Goal: Task Accomplishment & Management: Complete application form

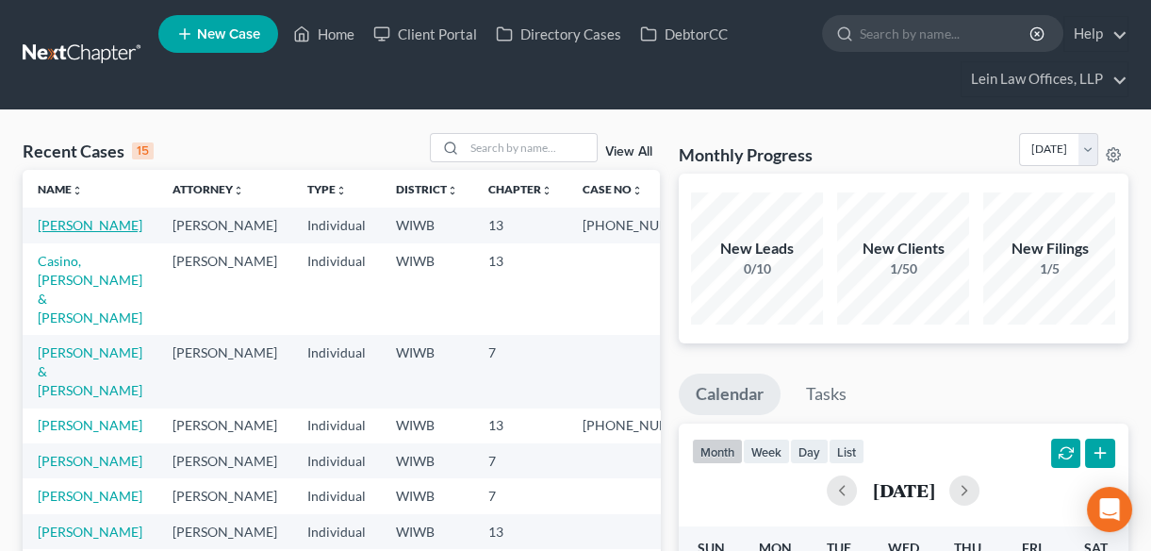
click at [75, 225] on link "[PERSON_NAME]" at bounding box center [90, 225] width 105 height 16
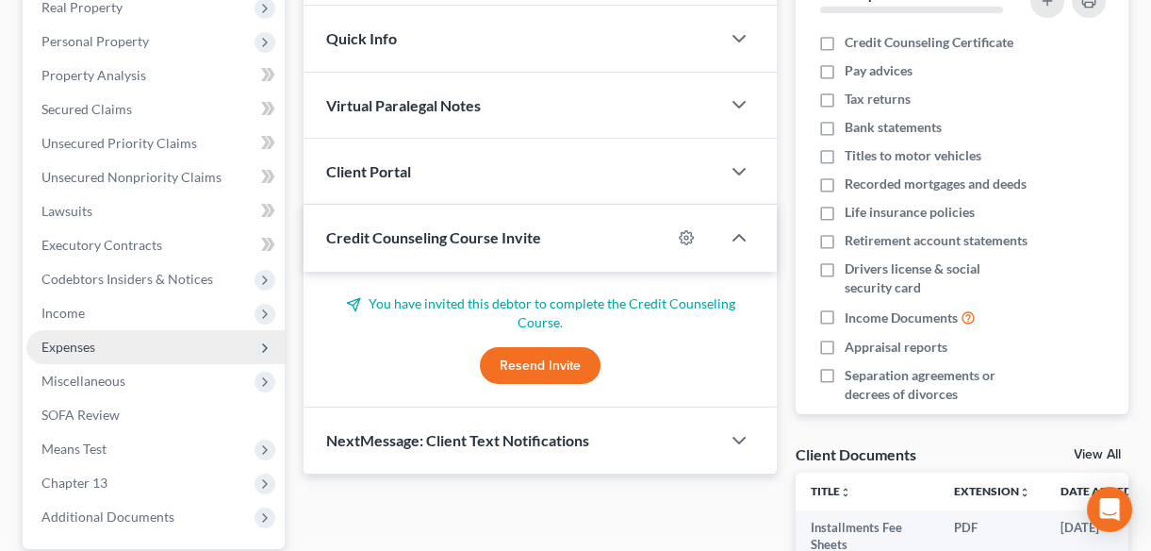
scroll to position [342, 0]
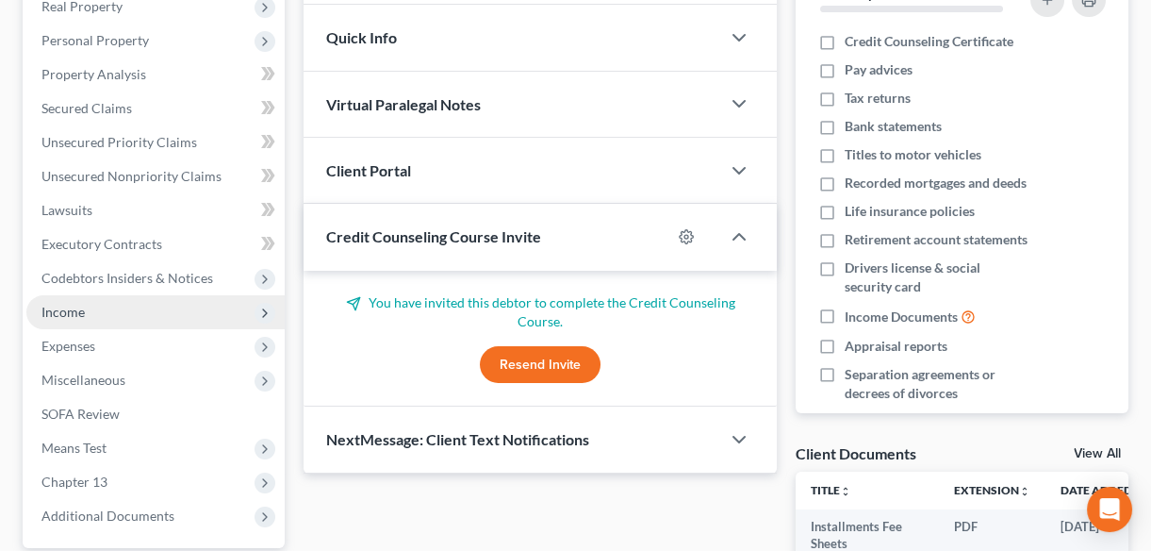
click at [58, 311] on span "Income" at bounding box center [62, 312] width 43 height 16
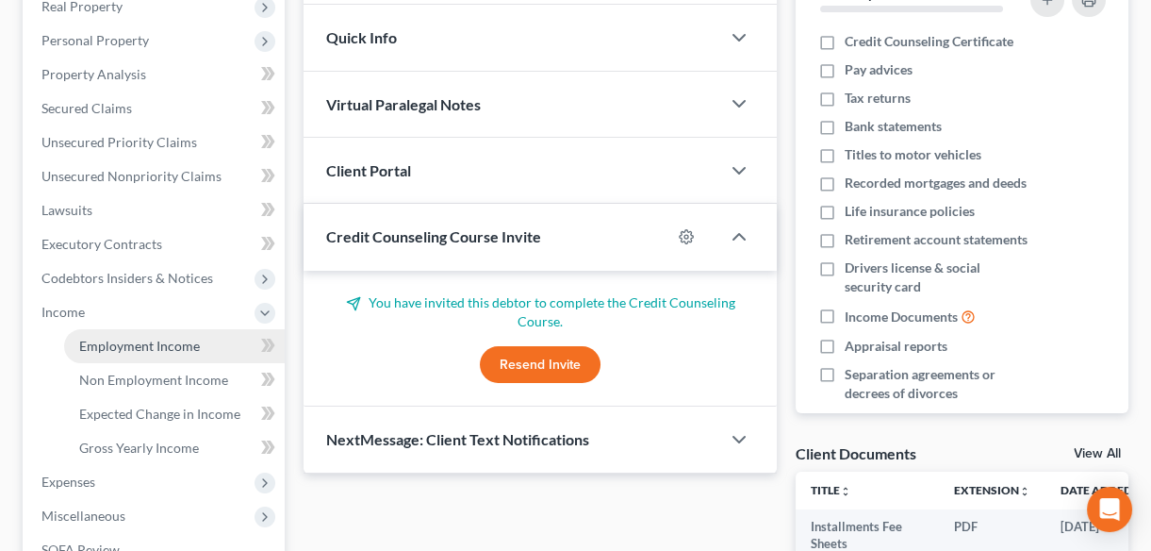
click at [110, 342] on span "Employment Income" at bounding box center [139, 346] width 121 height 16
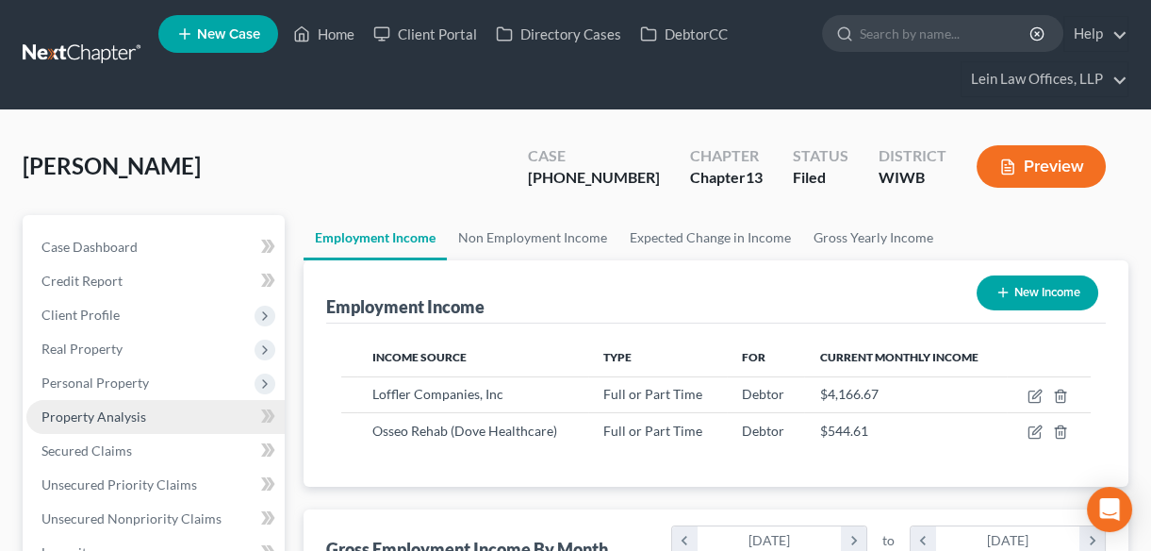
scroll to position [338, 458]
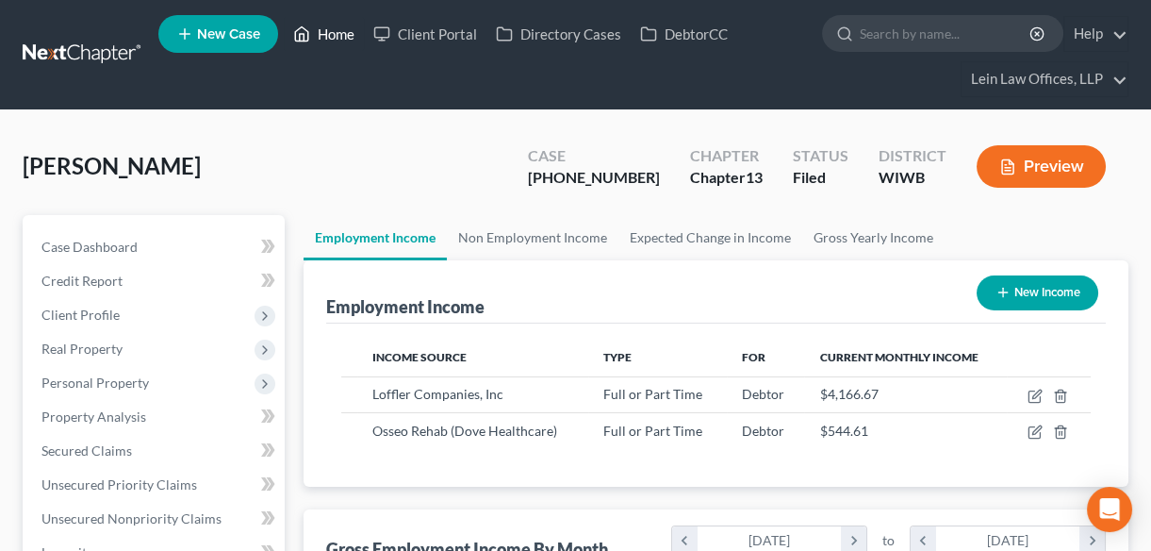
click at [331, 35] on link "Home" at bounding box center [324, 34] width 80 height 34
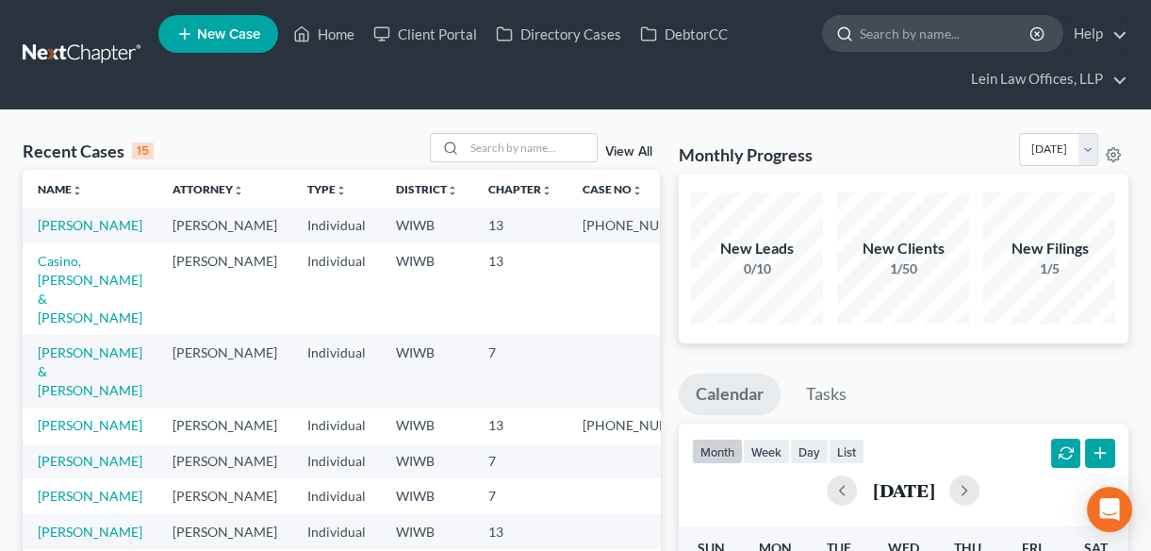
click at [855, 28] on div at bounding box center [841, 33] width 37 height 35
click at [882, 31] on input "search" at bounding box center [946, 33] width 173 height 35
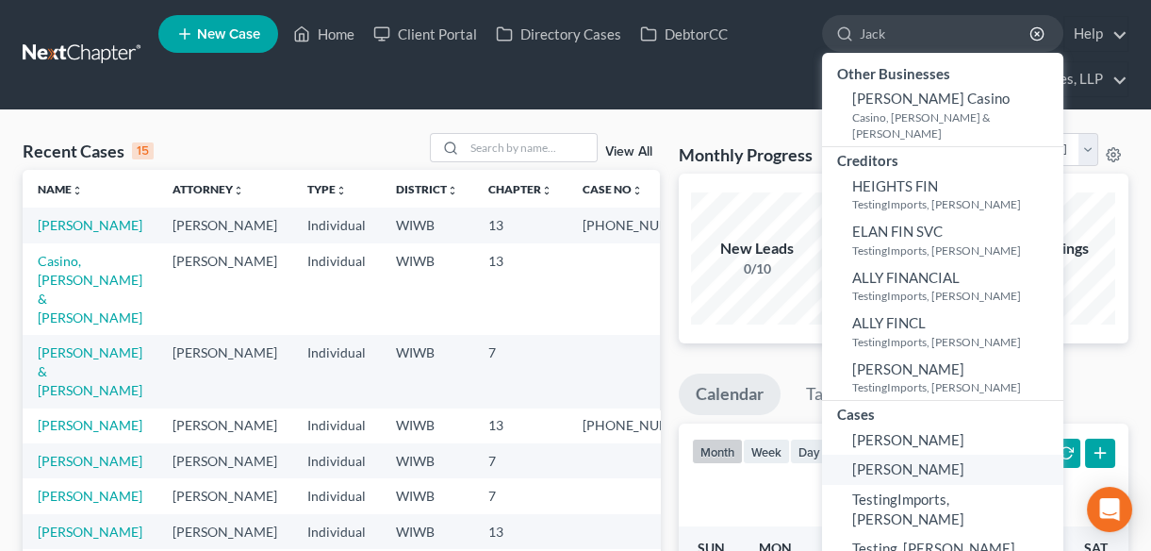
type input "Jack"
click at [865, 460] on span "[PERSON_NAME]" at bounding box center [908, 468] width 112 height 17
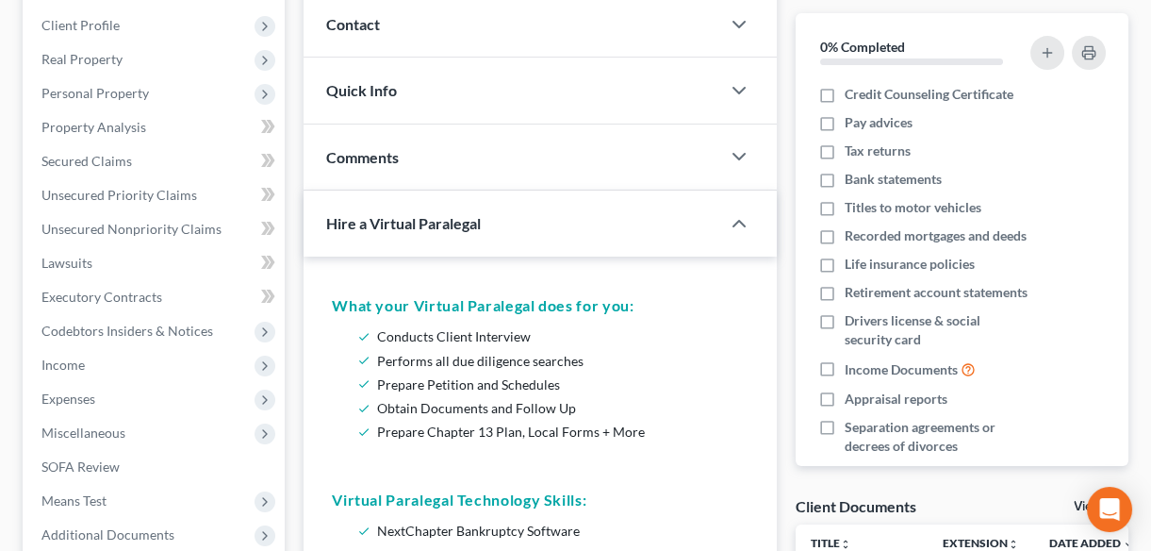
scroll to position [48, 0]
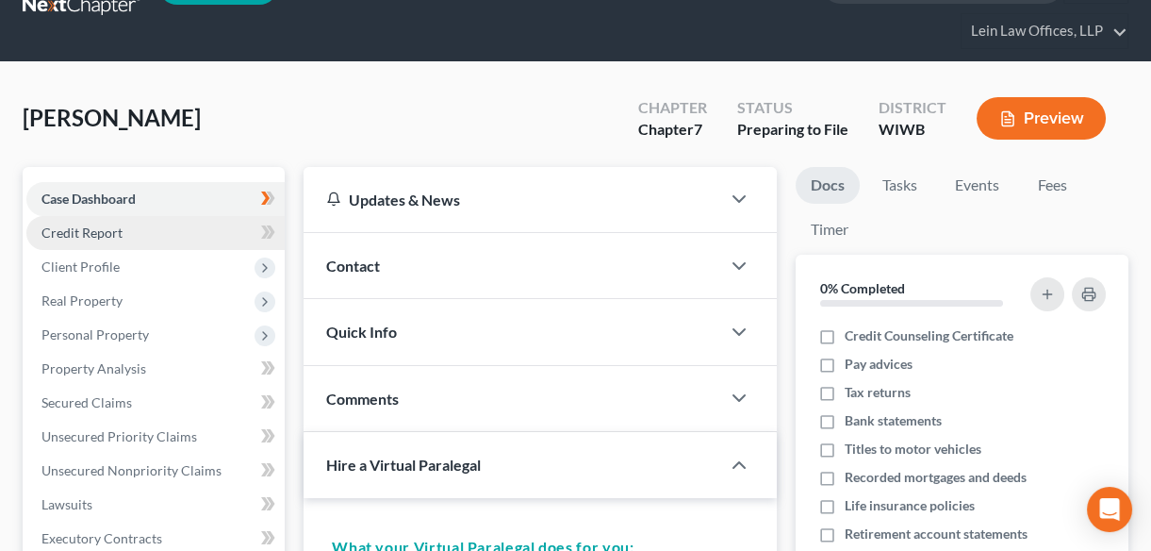
click at [78, 229] on span "Credit Report" at bounding box center [81, 232] width 81 height 16
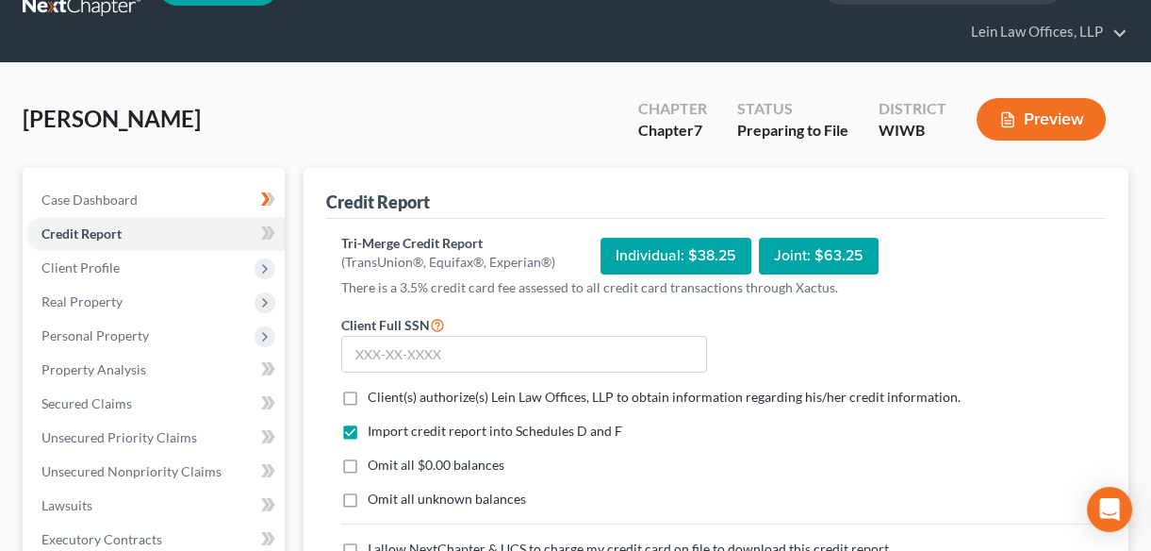
scroll to position [171, 0]
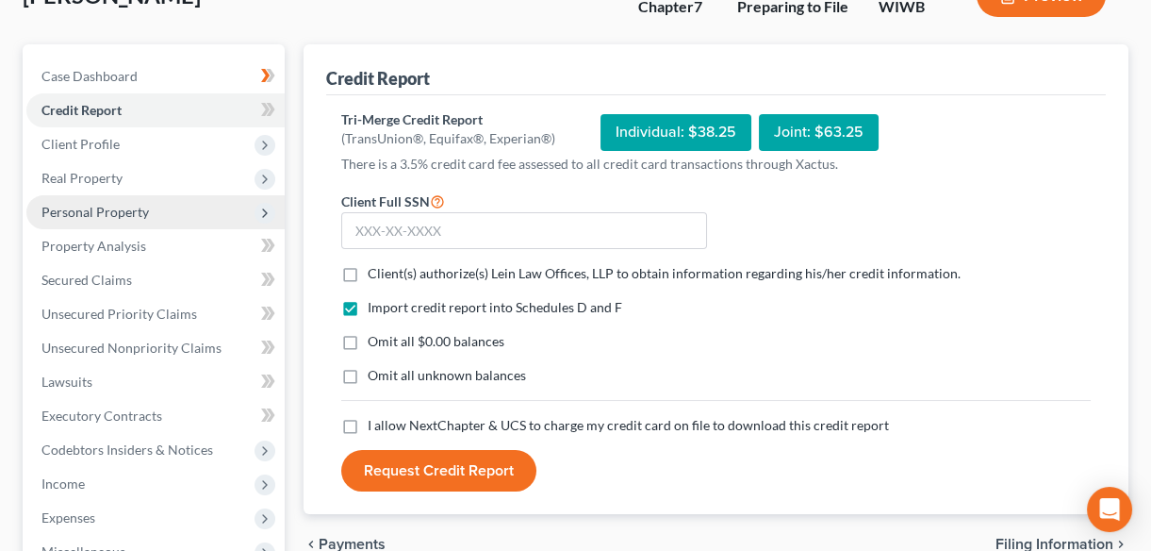
click at [78, 213] on span "Personal Property" at bounding box center [94, 212] width 107 height 16
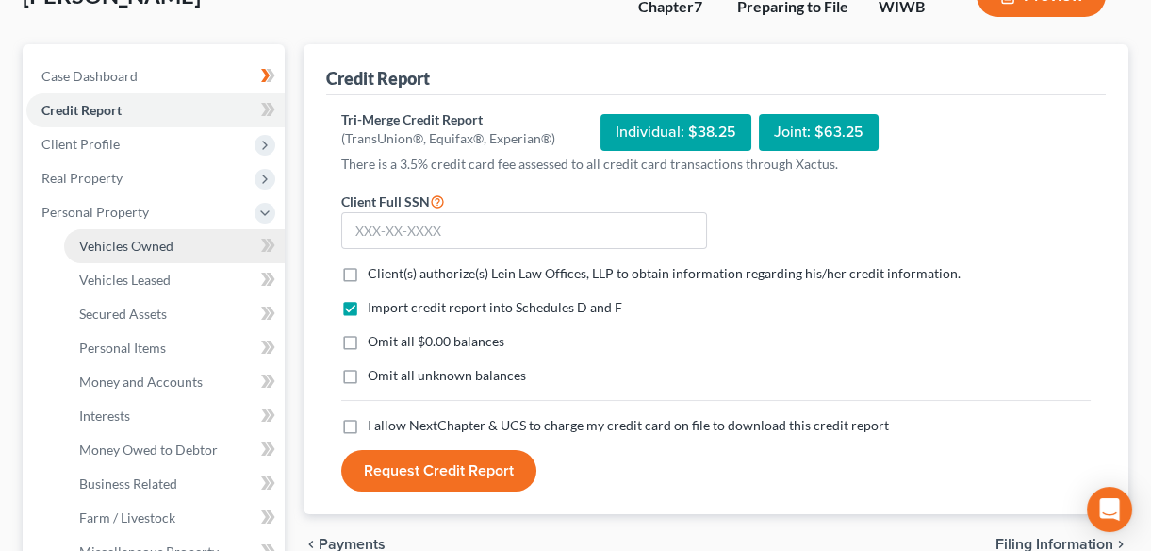
click at [107, 246] on span "Vehicles Owned" at bounding box center [126, 246] width 94 height 16
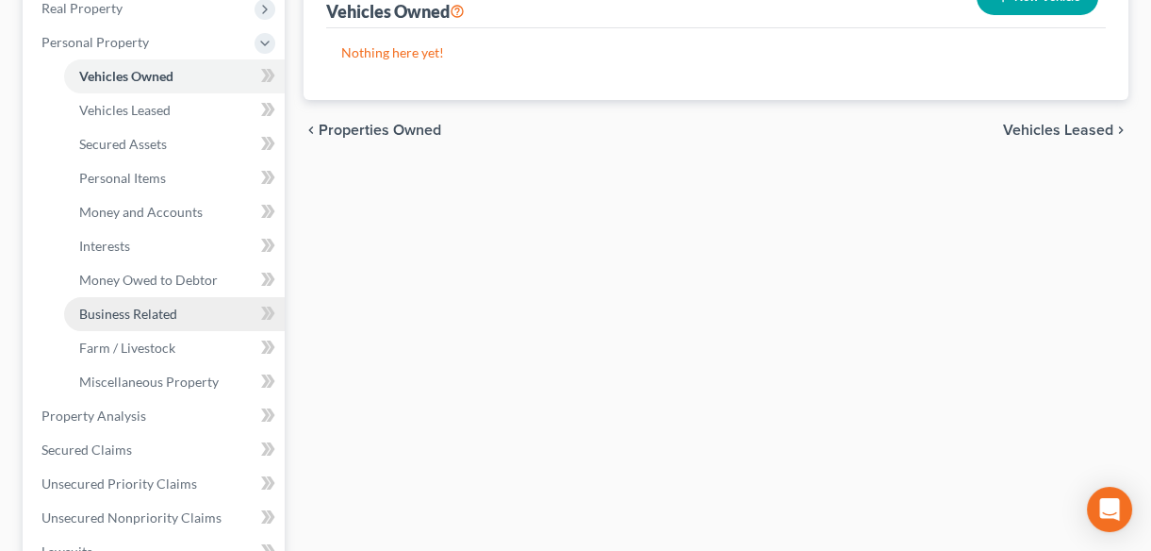
scroll to position [342, 0]
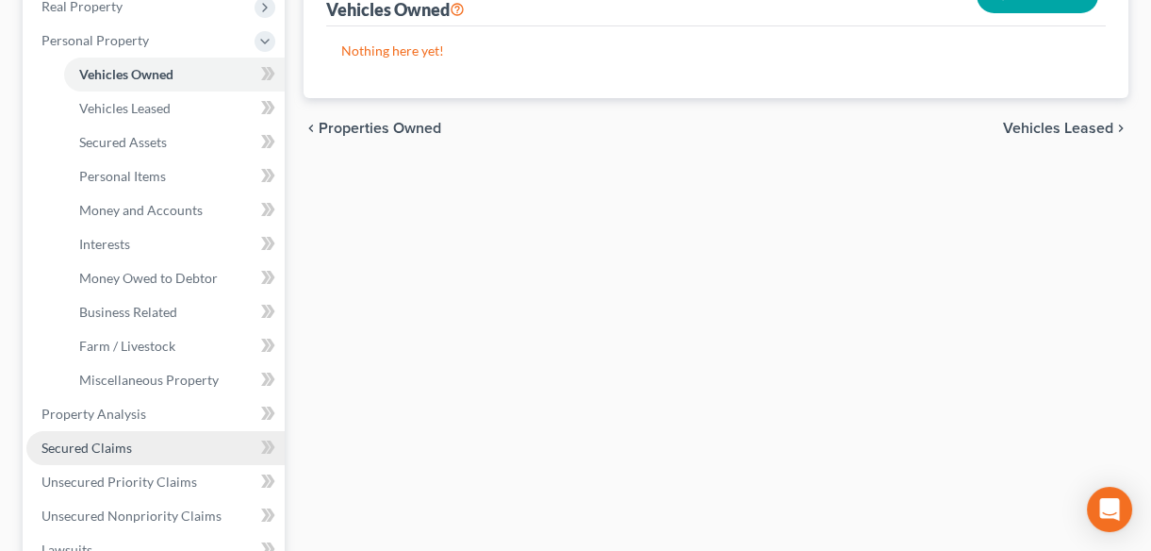
click at [104, 448] on span "Secured Claims" at bounding box center [86, 447] width 91 height 16
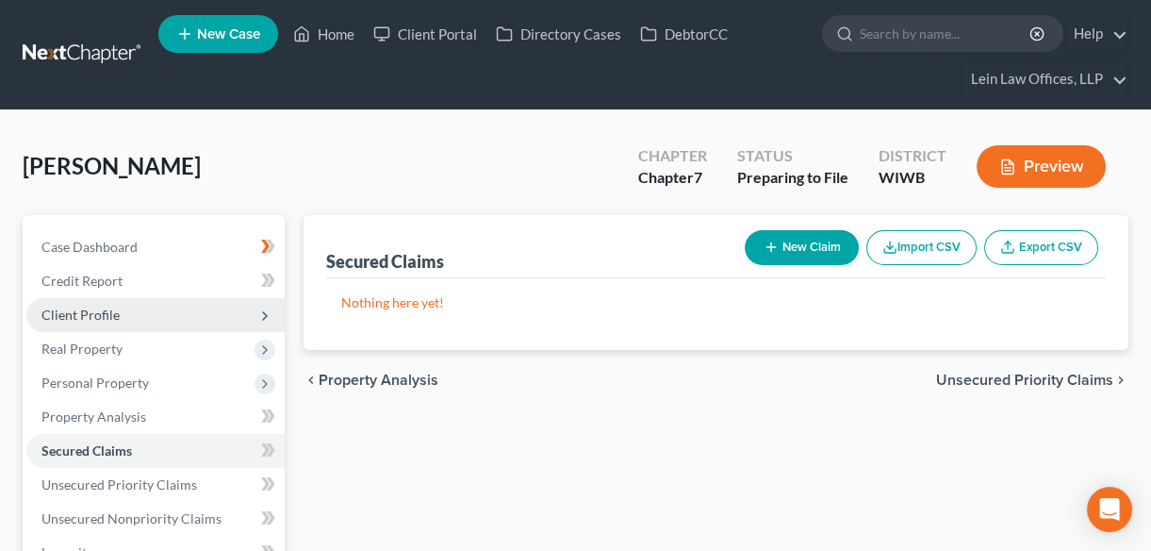
click at [95, 320] on span "Client Profile" at bounding box center [80, 314] width 78 height 16
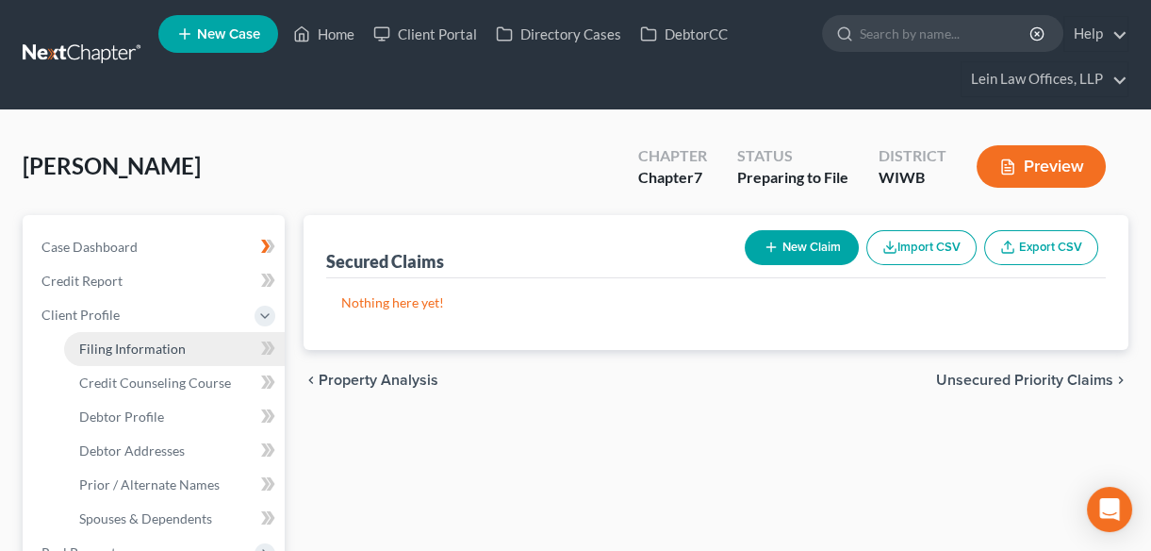
click at [100, 355] on link "Filing Information" at bounding box center [174, 349] width 221 height 34
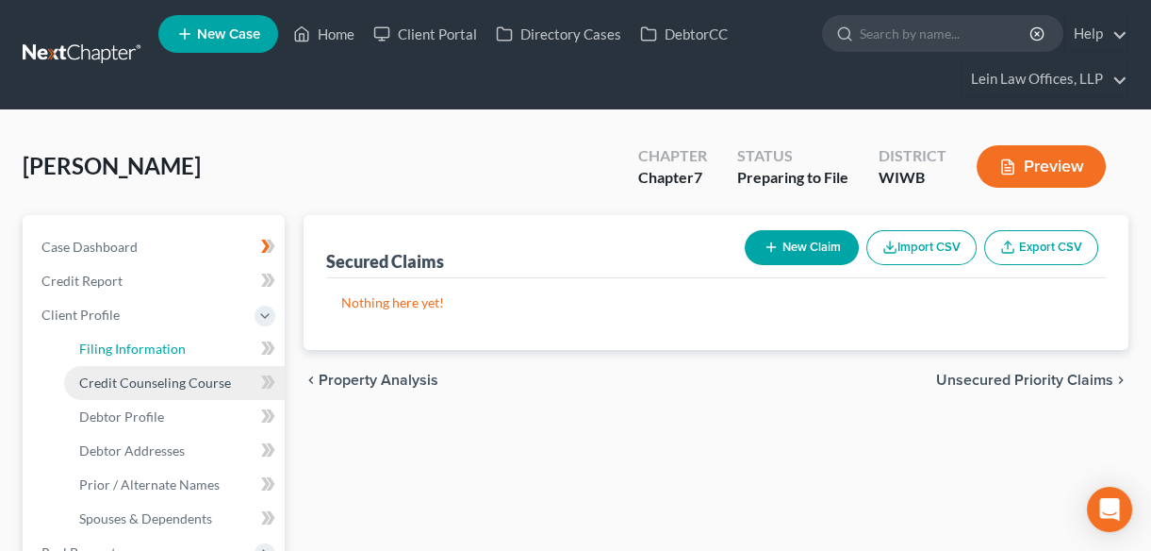
select select "1"
select select "0"
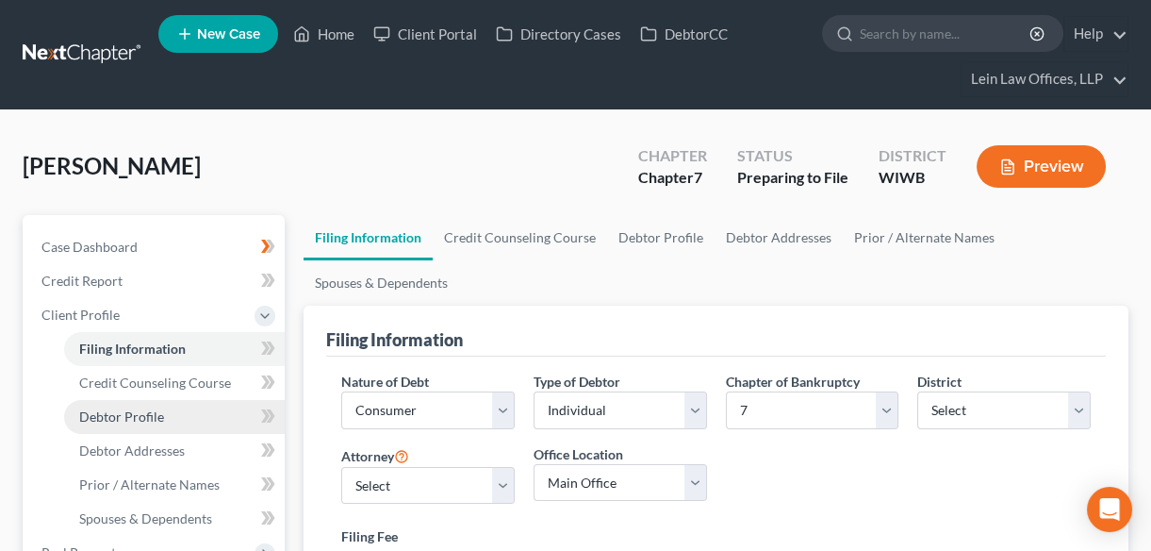
click at [131, 415] on span "Debtor Profile" at bounding box center [121, 416] width 85 height 16
select select "0"
select select "2"
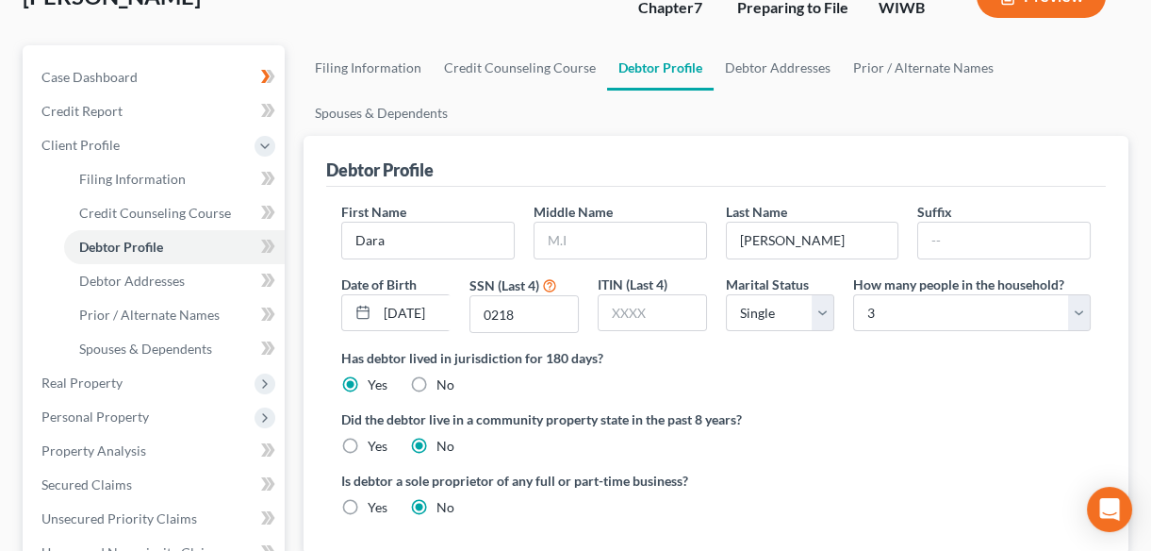
scroll to position [171, 0]
click at [128, 283] on span "Debtor Addresses" at bounding box center [132, 280] width 106 height 16
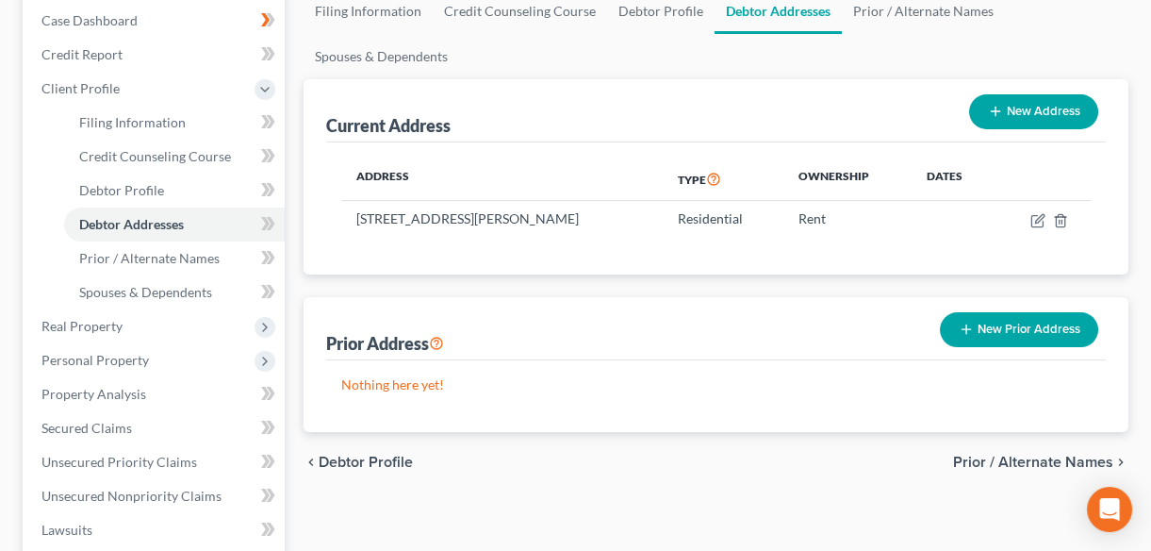
scroll to position [256, 0]
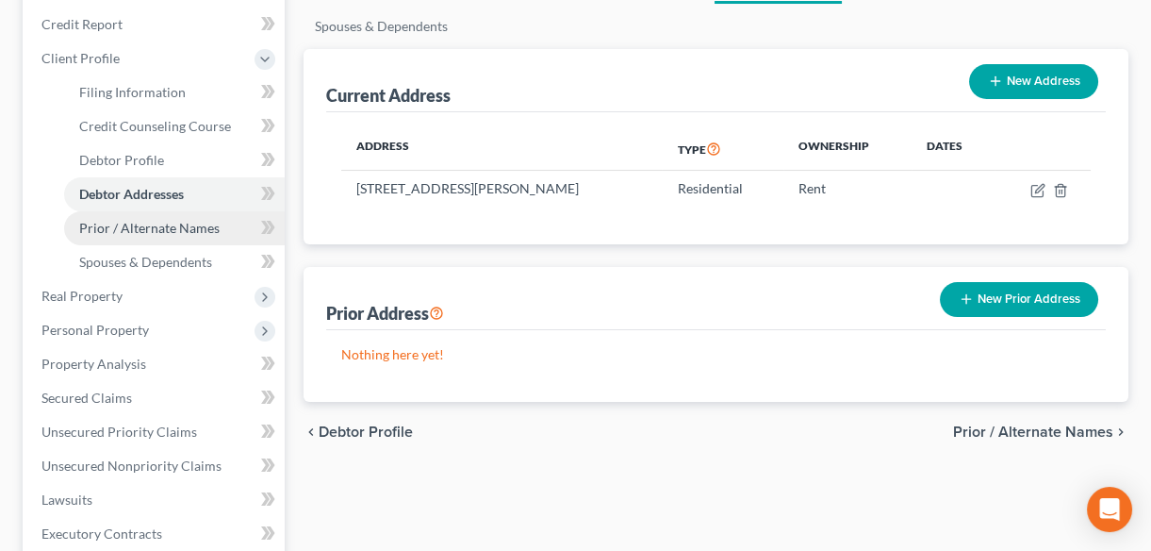
click at [141, 228] on span "Prior / Alternate Names" at bounding box center [149, 228] width 141 height 16
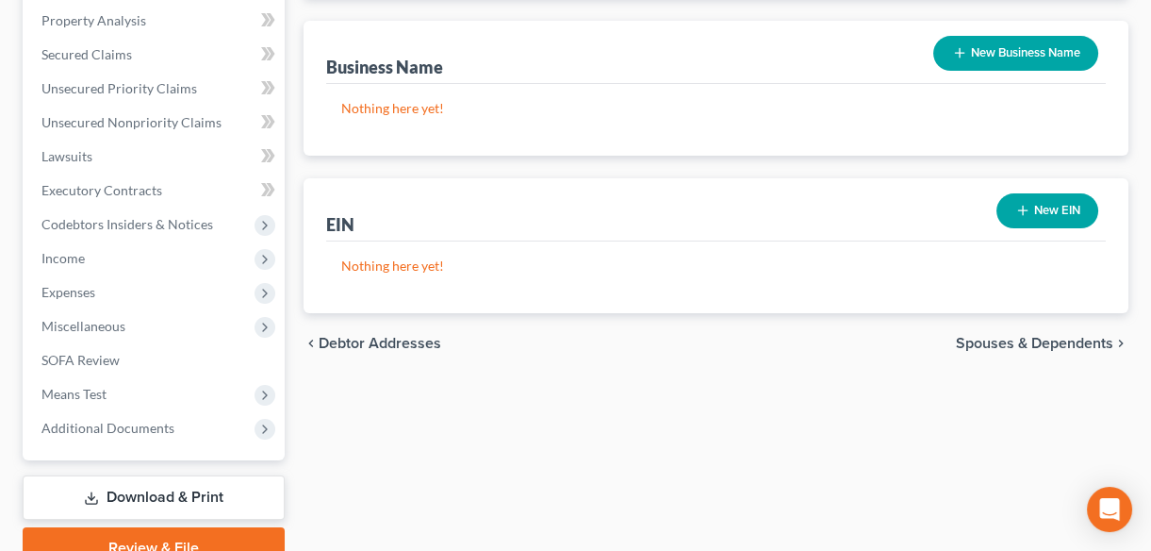
scroll to position [342, 0]
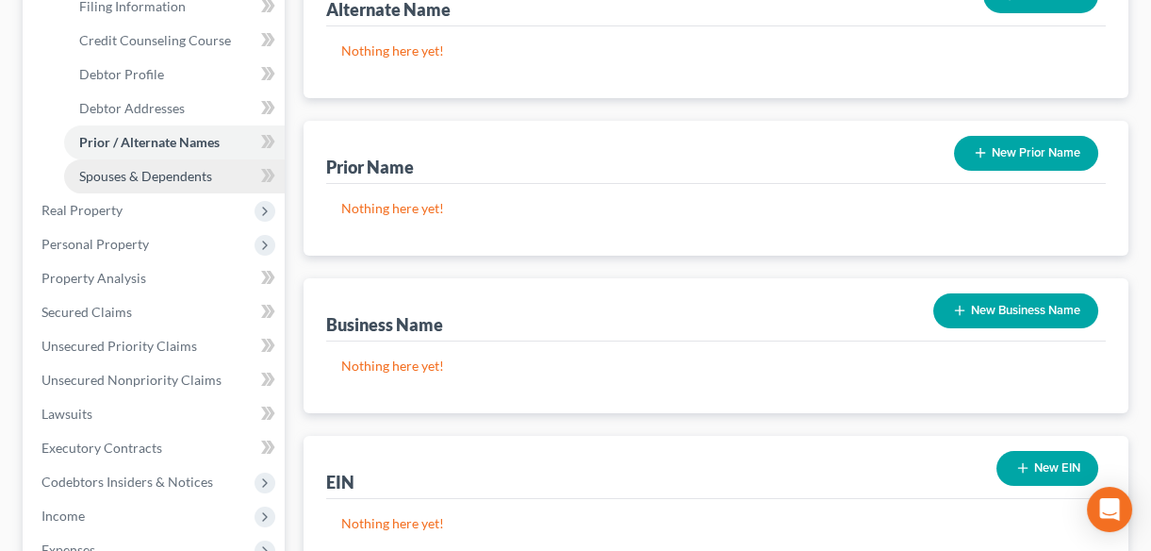
click at [123, 175] on span "Spouses & Dependents" at bounding box center [145, 176] width 133 height 16
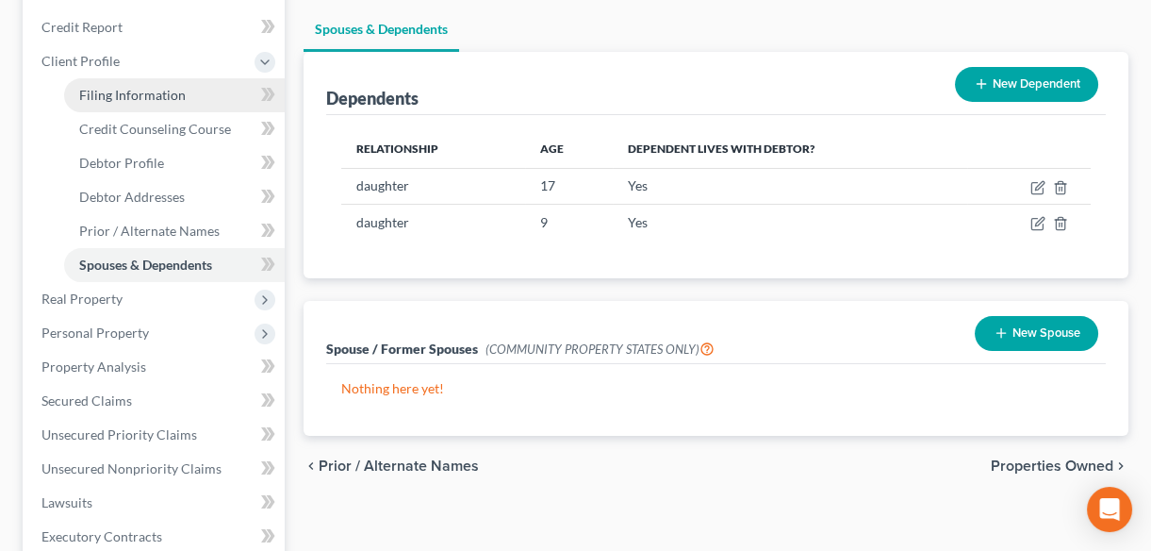
scroll to position [256, 0]
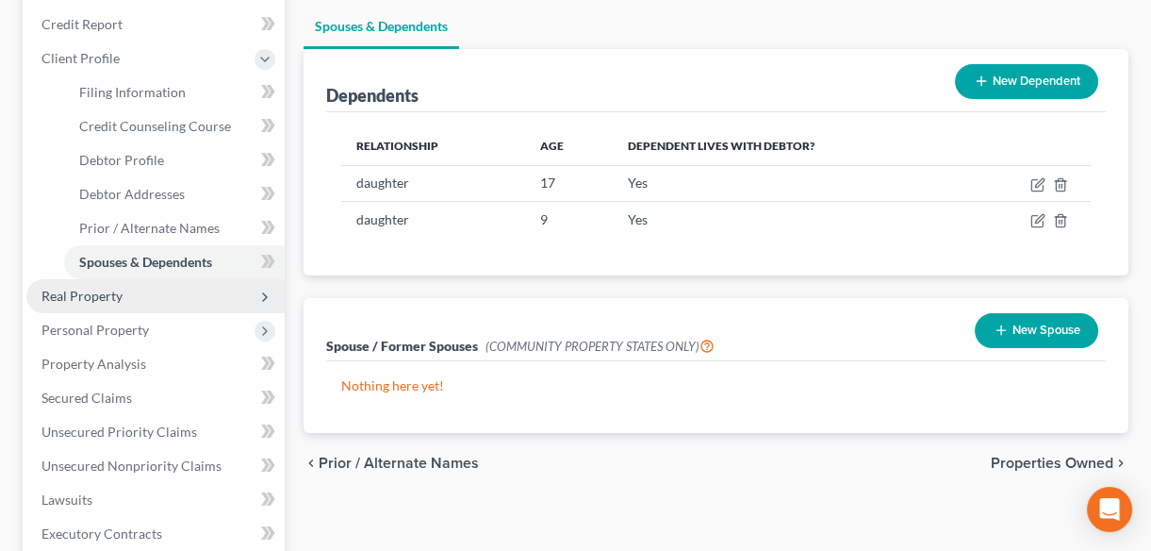
click at [75, 297] on span "Real Property" at bounding box center [81, 296] width 81 height 16
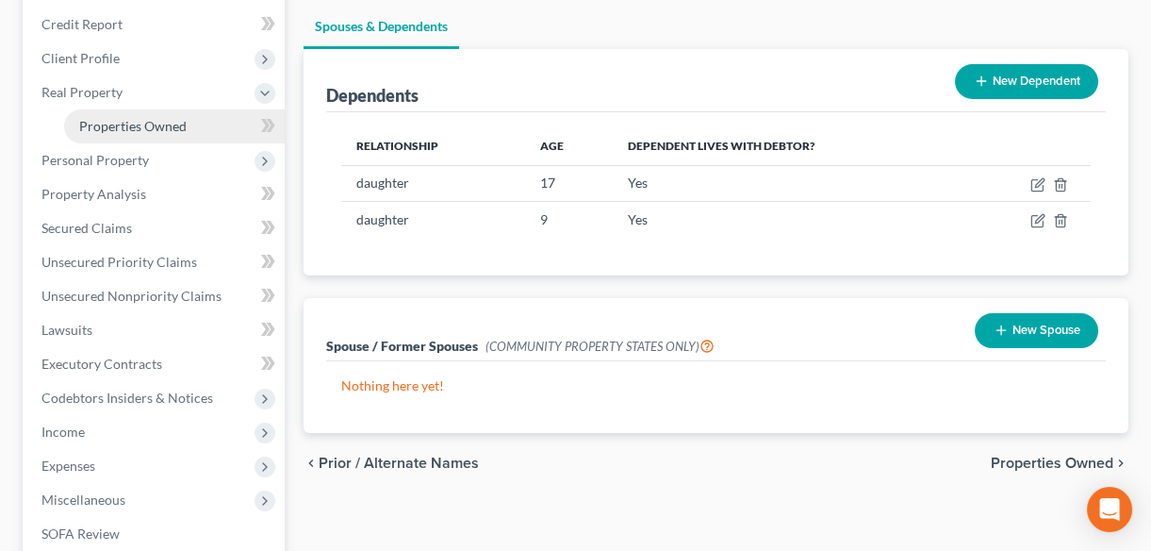
click at [129, 130] on span "Properties Owned" at bounding box center [132, 126] width 107 height 16
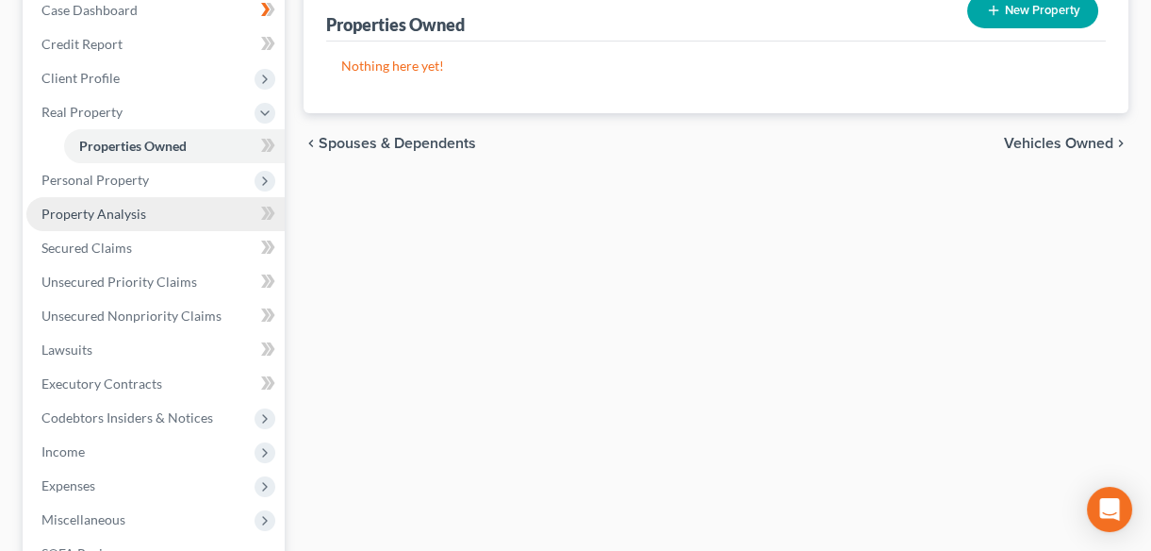
scroll to position [256, 0]
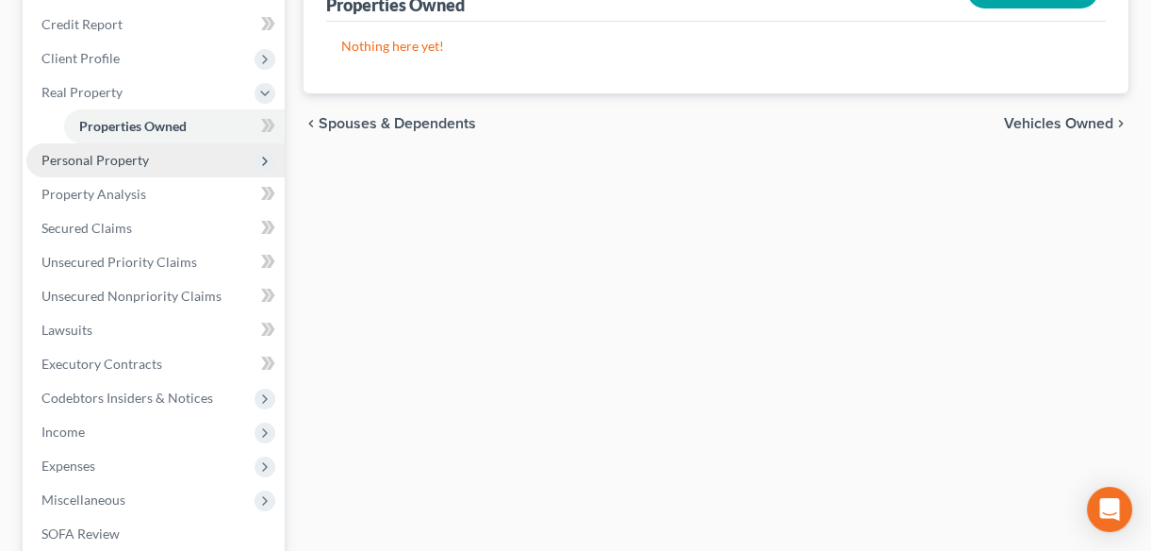
click at [89, 160] on span "Personal Property" at bounding box center [94, 160] width 107 height 16
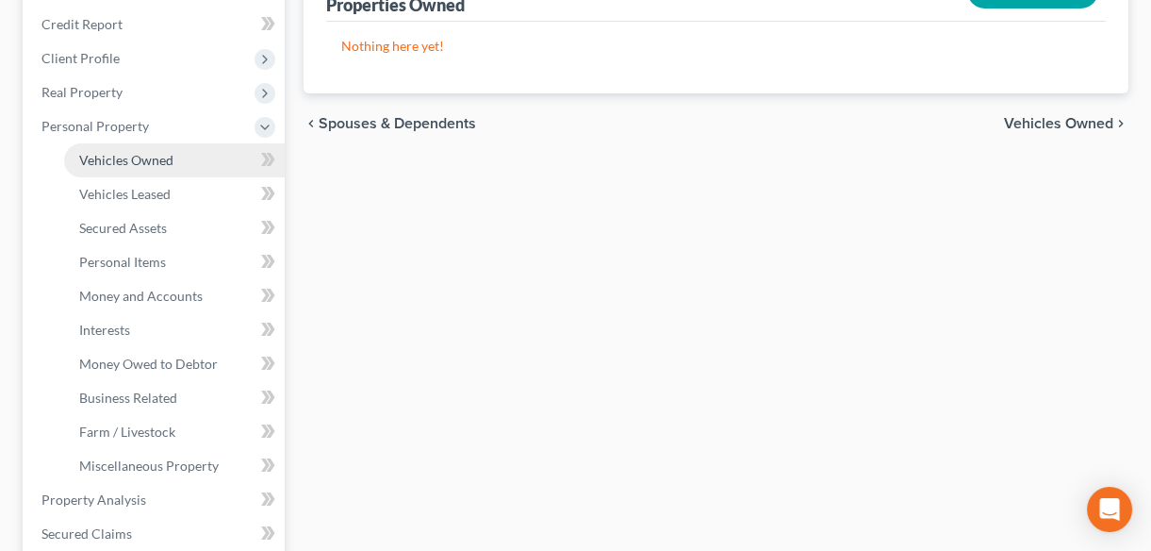
click at [95, 158] on span "Vehicles Owned" at bounding box center [126, 160] width 94 height 16
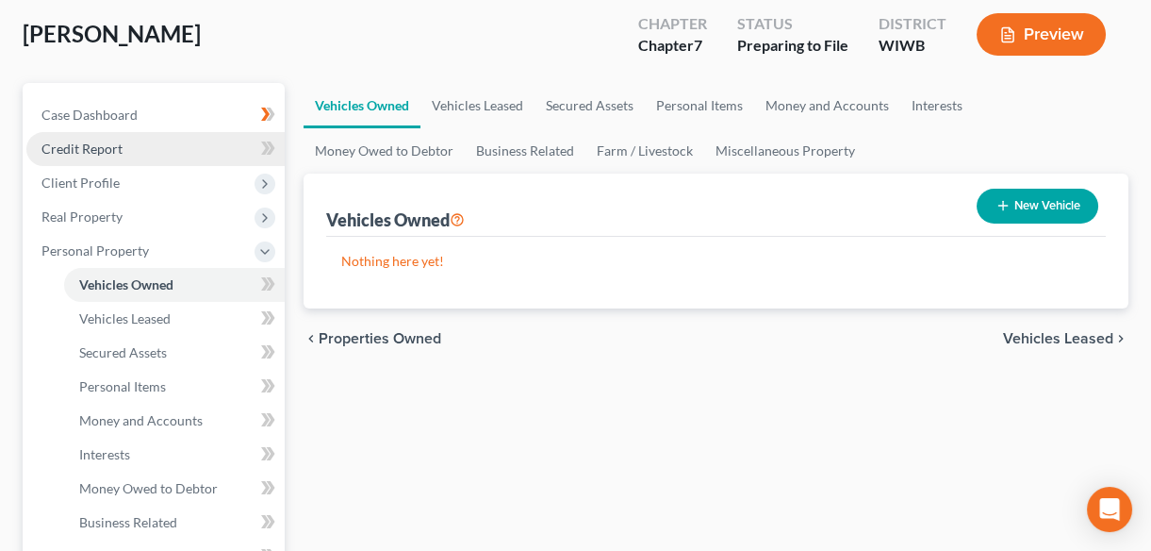
scroll to position [171, 0]
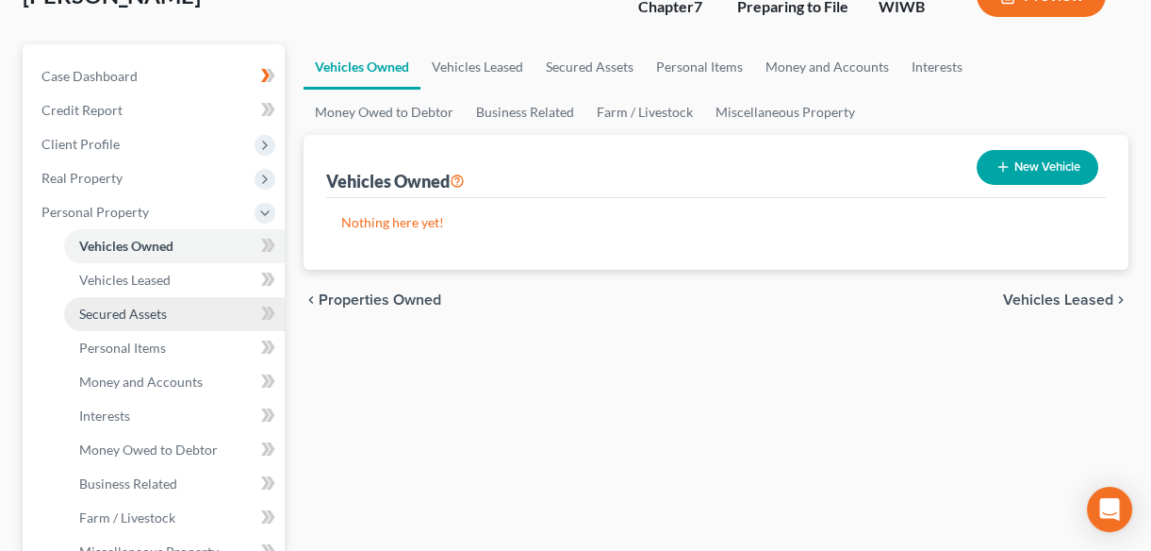
click at [136, 311] on span "Secured Assets" at bounding box center [123, 314] width 88 height 16
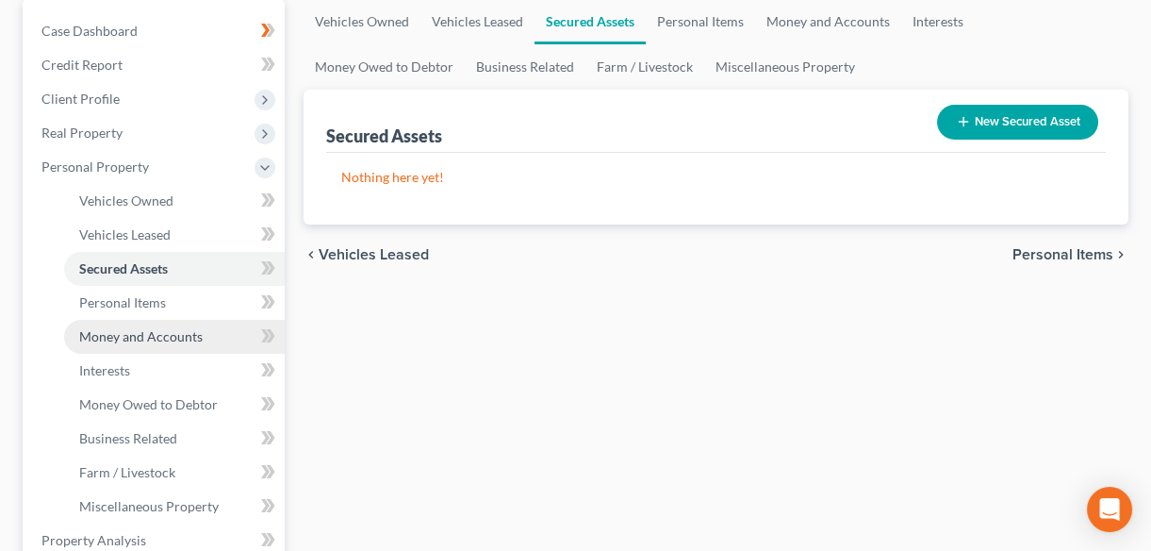
scroll to position [256, 0]
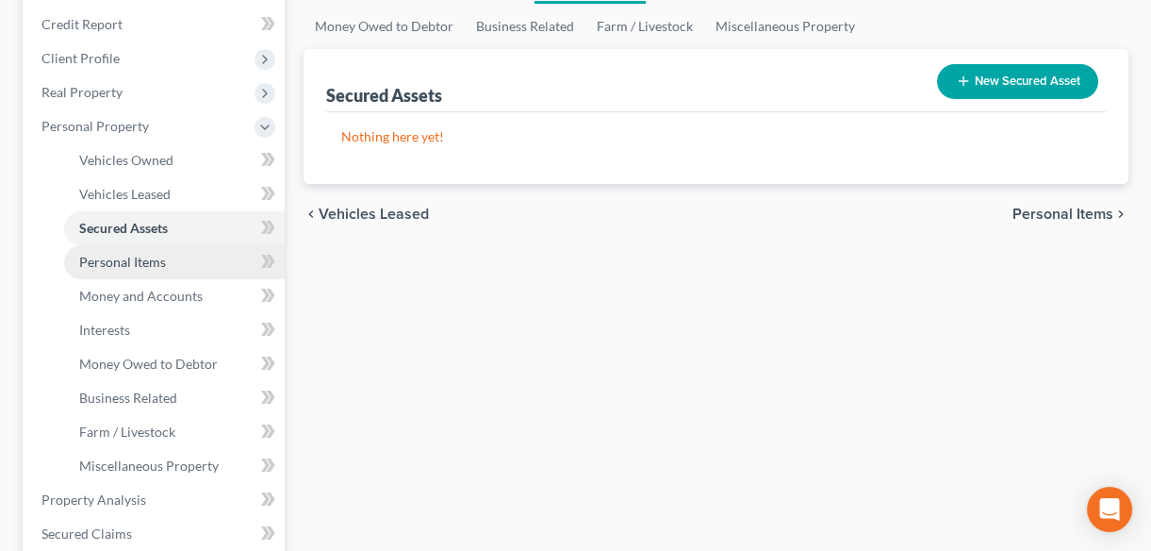
click at [96, 264] on span "Personal Items" at bounding box center [122, 262] width 87 height 16
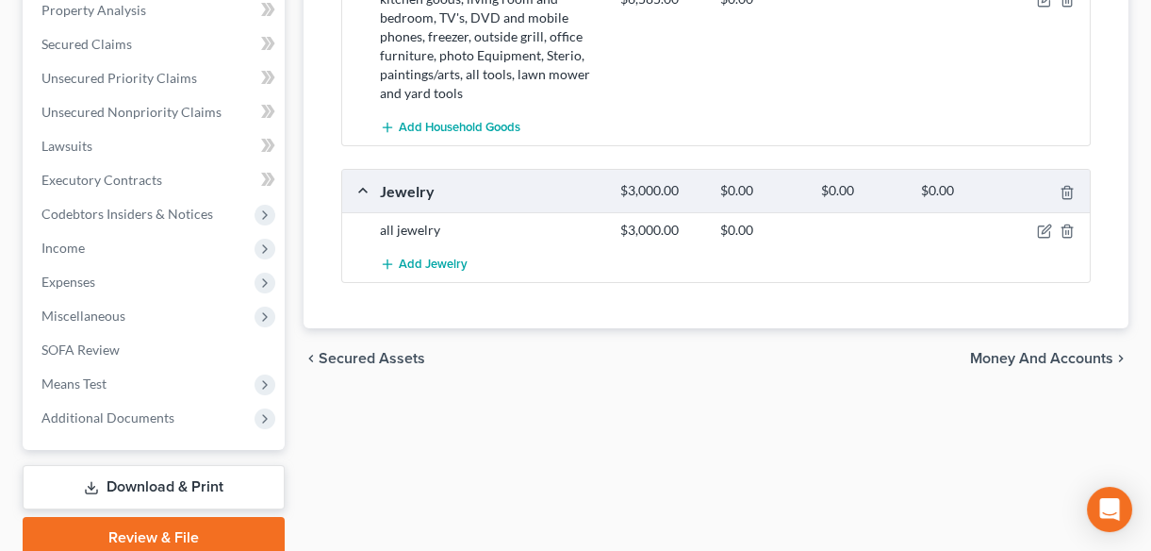
scroll to position [822, 0]
